Goal: Navigation & Orientation: Find specific page/section

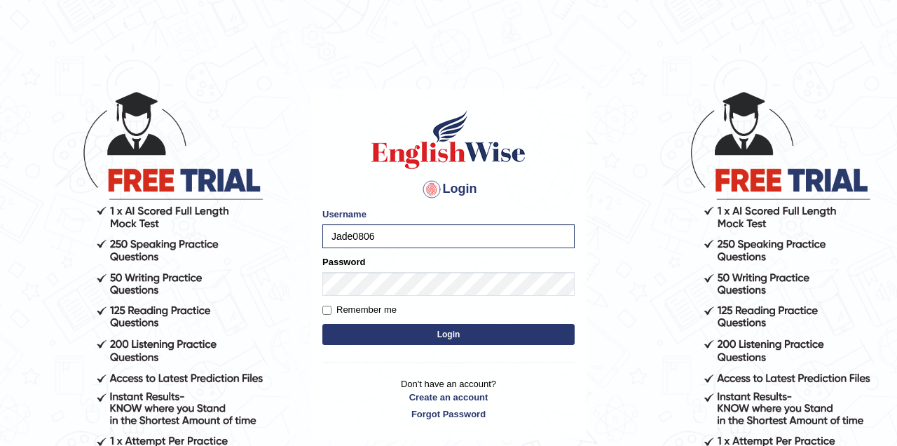
click at [451, 333] on button "Login" at bounding box center [448, 334] width 252 height 21
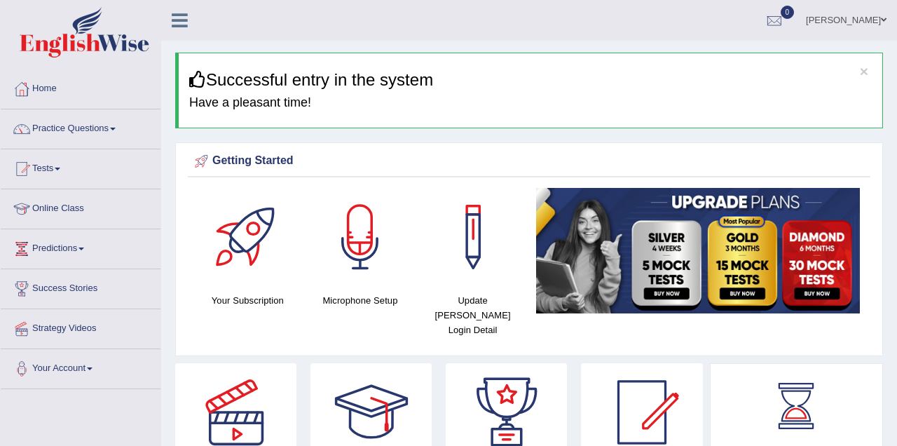
click at [76, 207] on link "Online Class" at bounding box center [81, 206] width 160 height 35
